Goal: Information Seeking & Learning: Learn about a topic

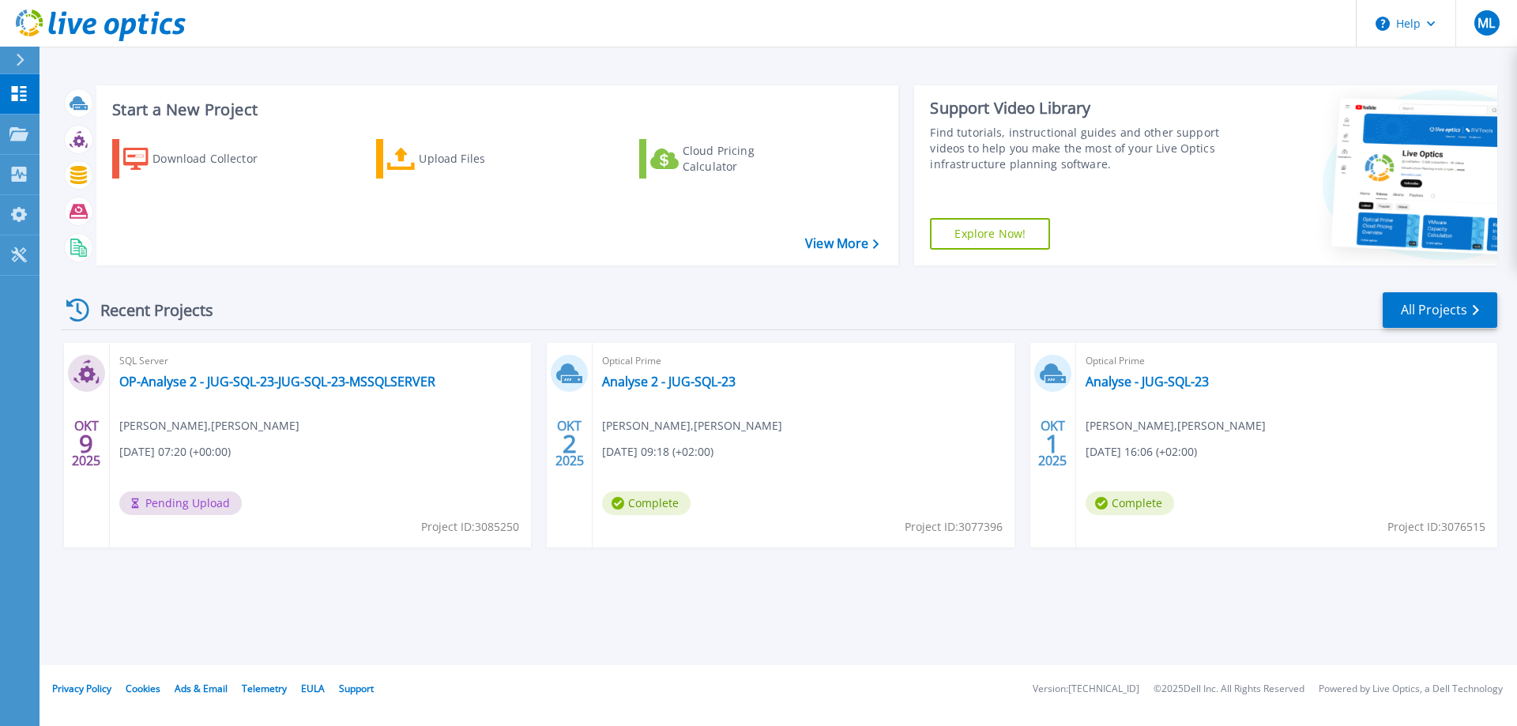
click at [255, 569] on div "OKT 9 2025 SQL Server OP-Analyse 2 - JUG-SQL-23-JUG-SQL-23-MSSQLSERVER Marc Lor…" at bounding box center [772, 461] width 1449 height 236
click at [196, 382] on link "OP-Analyse 2 - JUG-SQL-23-JUG-SQL-23-MSSQLSERVER" at bounding box center [277, 382] width 316 height 16
click at [683, 387] on link "Analyse 2 - JUG-SQL-23" at bounding box center [669, 382] width 134 height 16
click at [205, 382] on link "OP-Analyse 2 - JUG-SQL-23-JUG-SQL-23-MSSQLSERVER" at bounding box center [277, 382] width 316 height 16
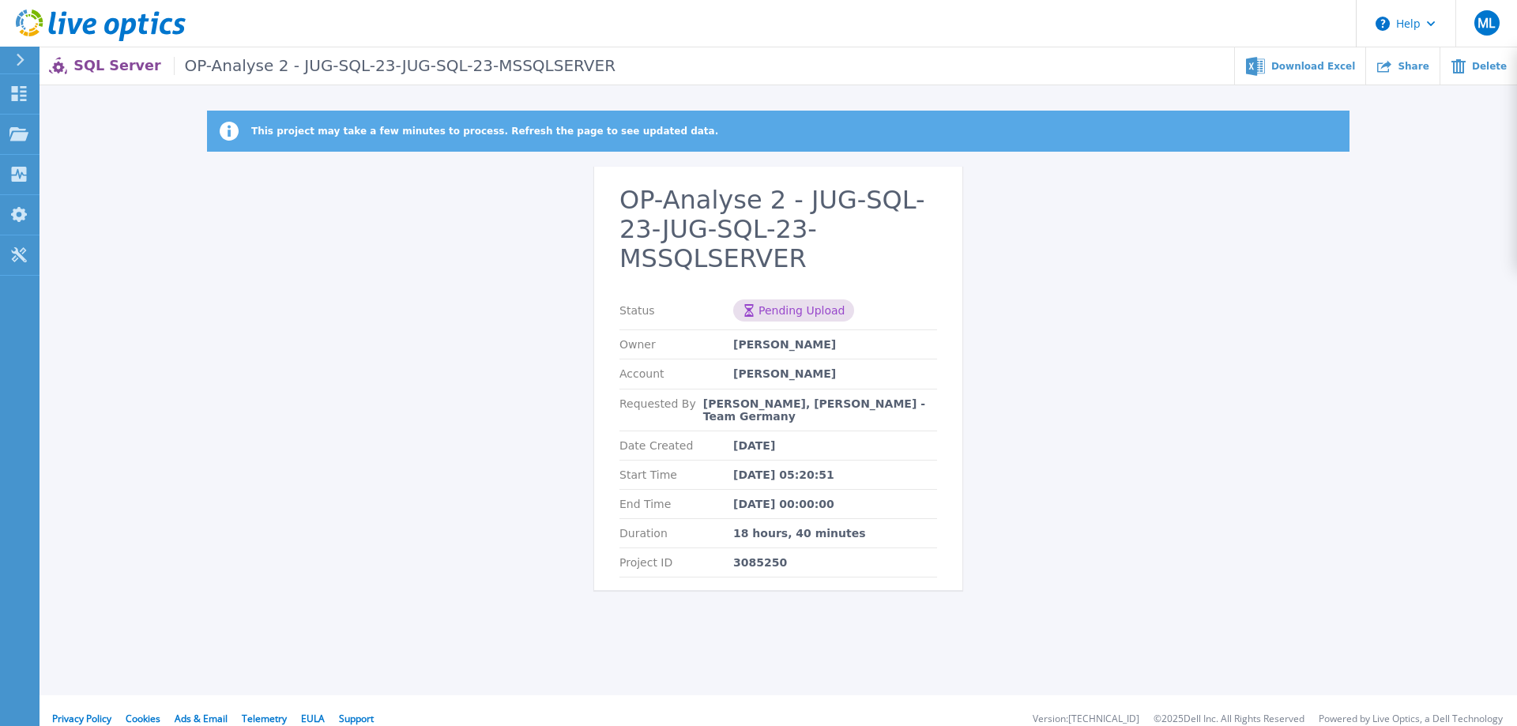
click at [135, 34] on icon at bounding box center [101, 25] width 170 height 32
